Goal: Information Seeking & Learning: Learn about a topic

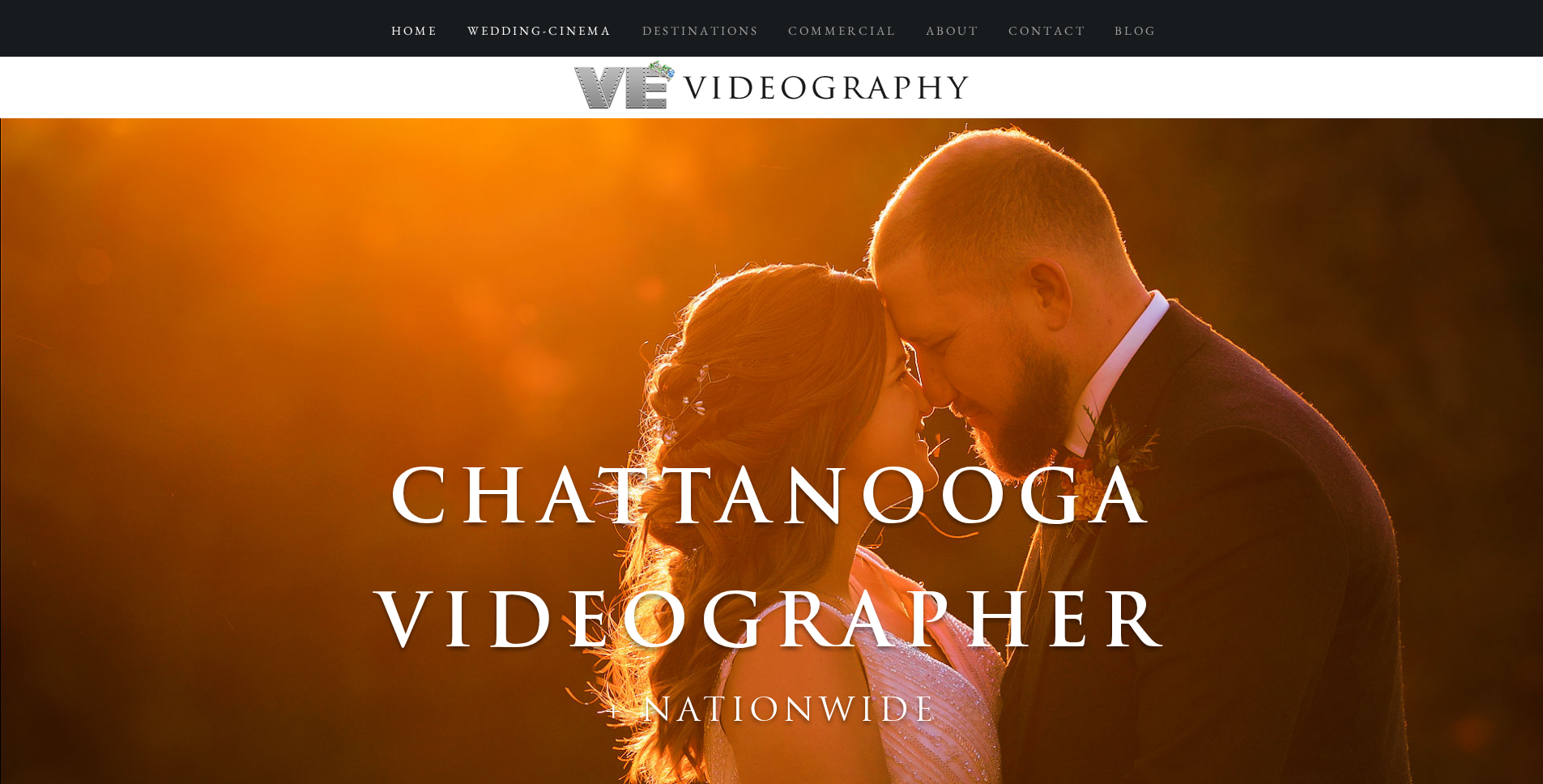
click at [567, 29] on p "W E D D I N G - C I N E M A" at bounding box center [538, 31] width 158 height 29
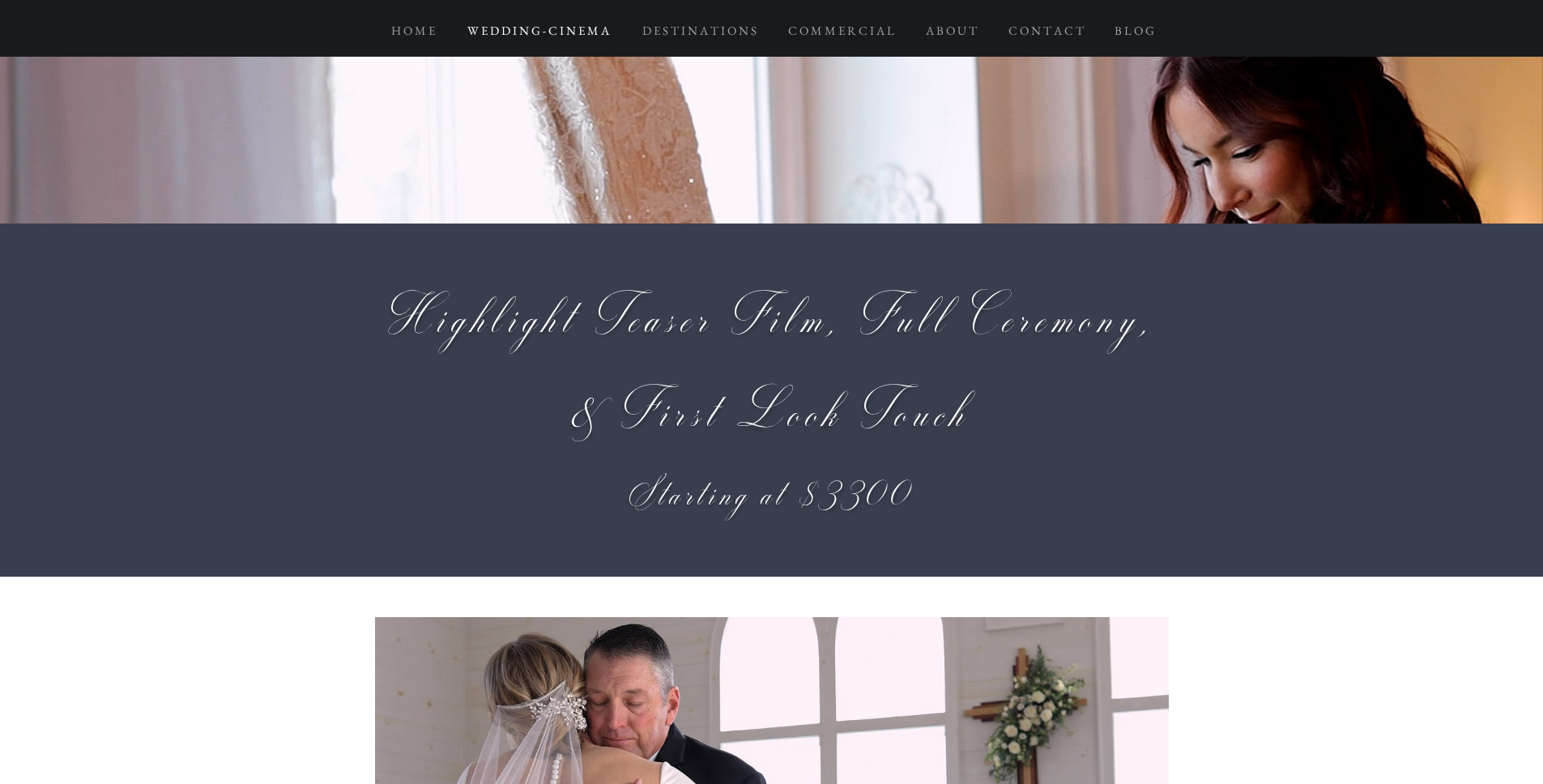
scroll to position [11701, 0]
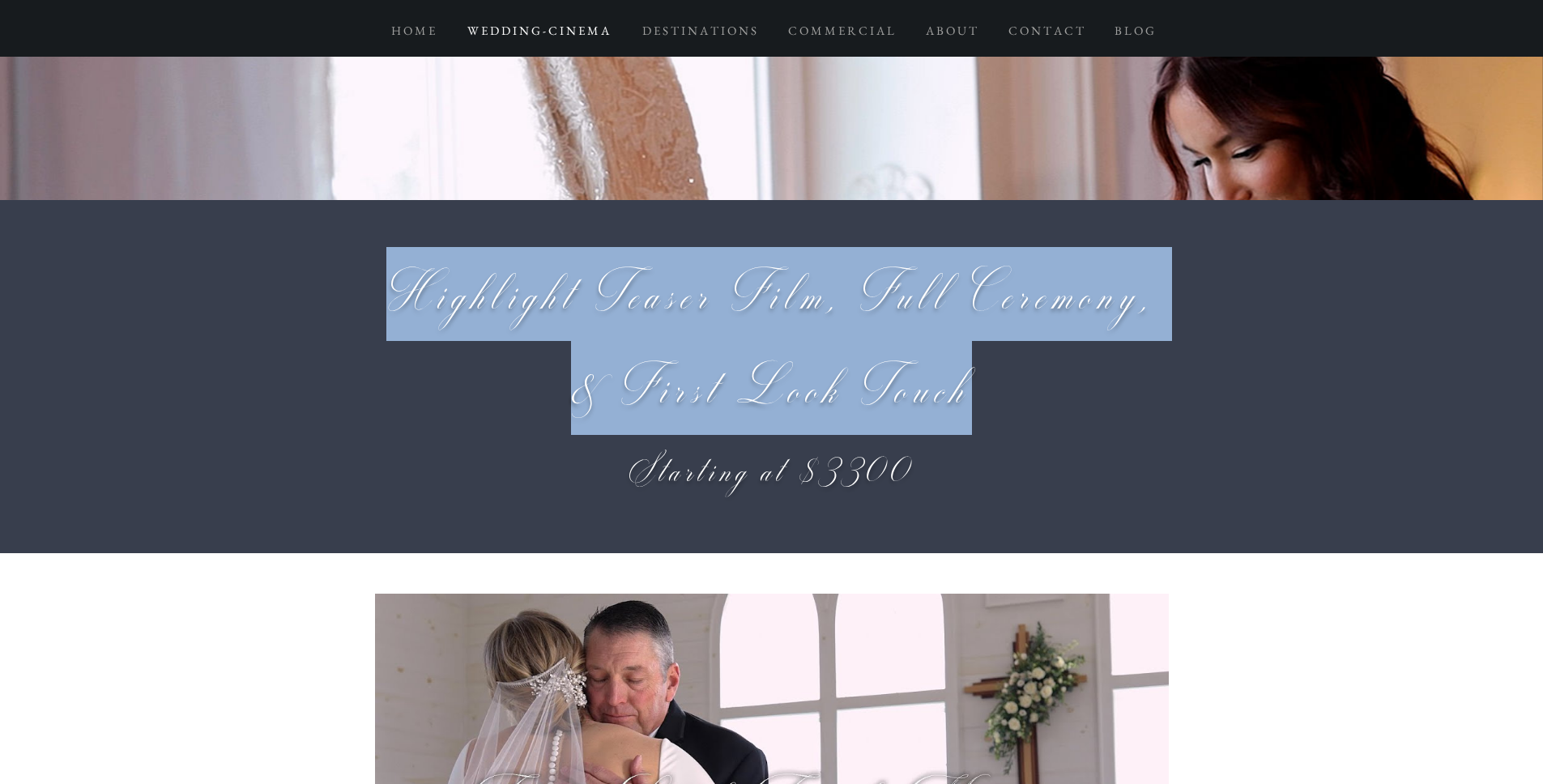
drag, startPoint x: 386, startPoint y: 314, endPoint x: 1053, endPoint y: 389, distance: 671.2
click at [1053, 389] on h2 "Highlight Teaser Film, Full Ceremony, & First Look Touch" at bounding box center [772, 341] width 794 height 188
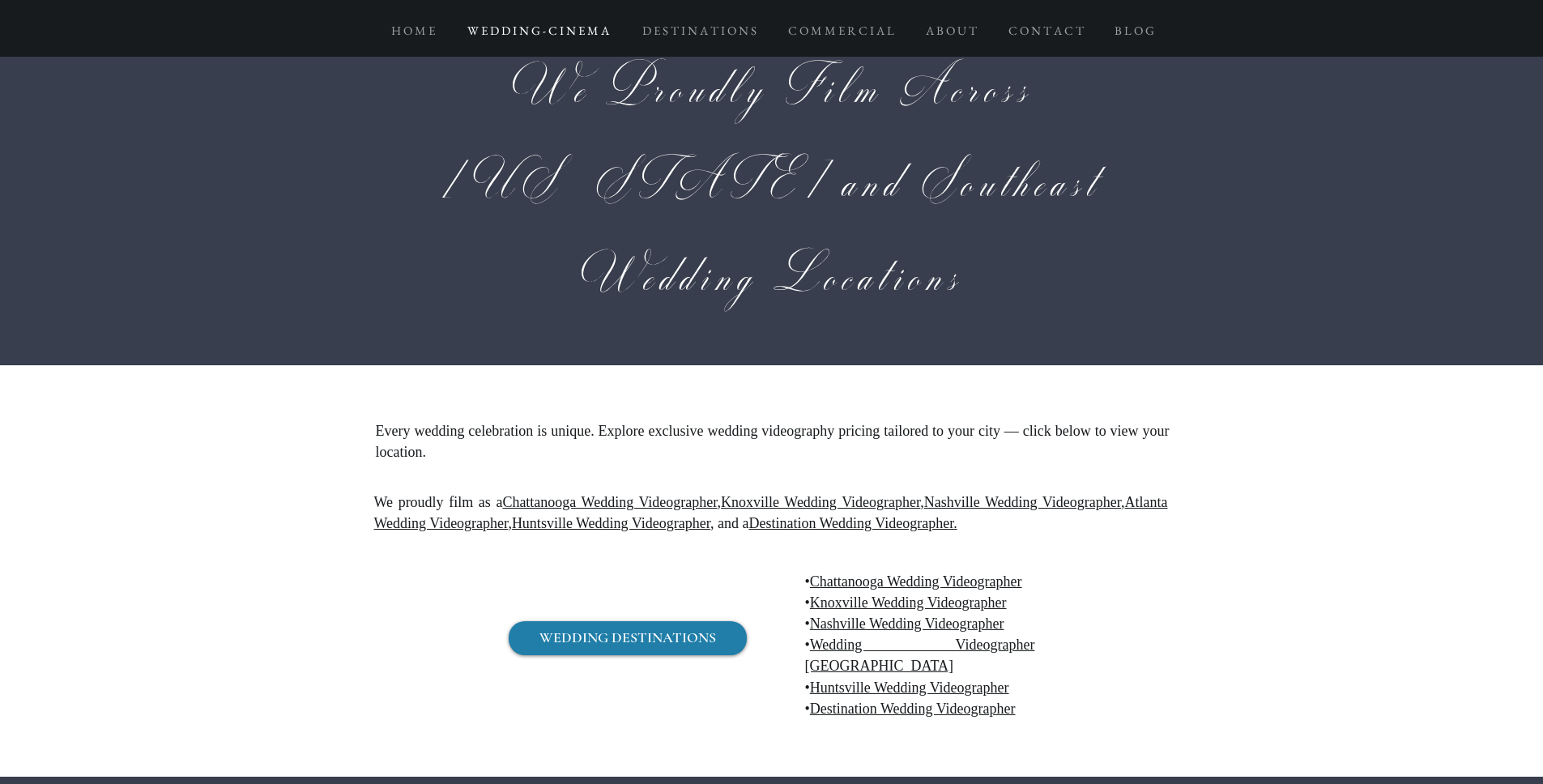
scroll to position [16703, 0]
